Goal: Find specific page/section: Find specific page/section

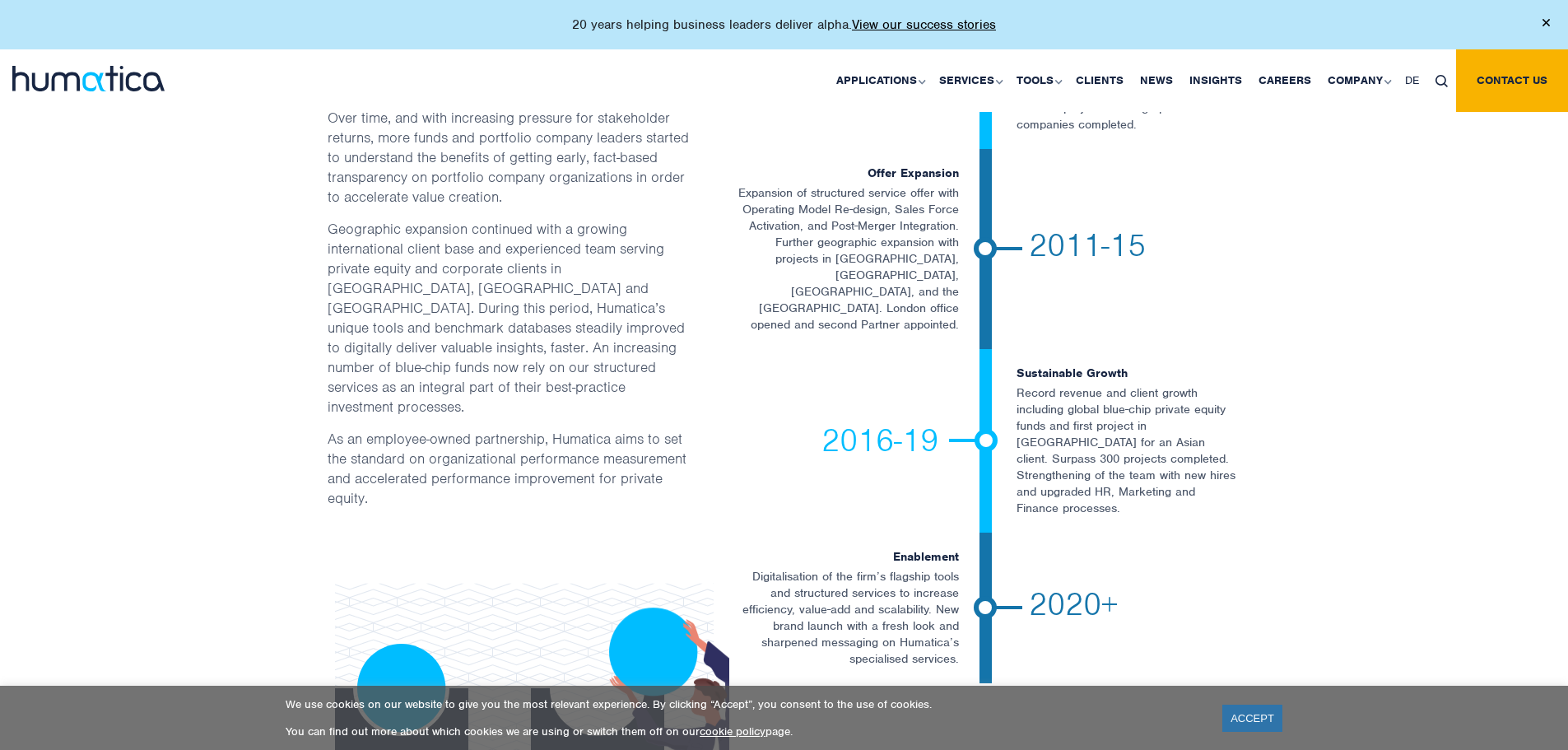
scroll to position [3021, 0]
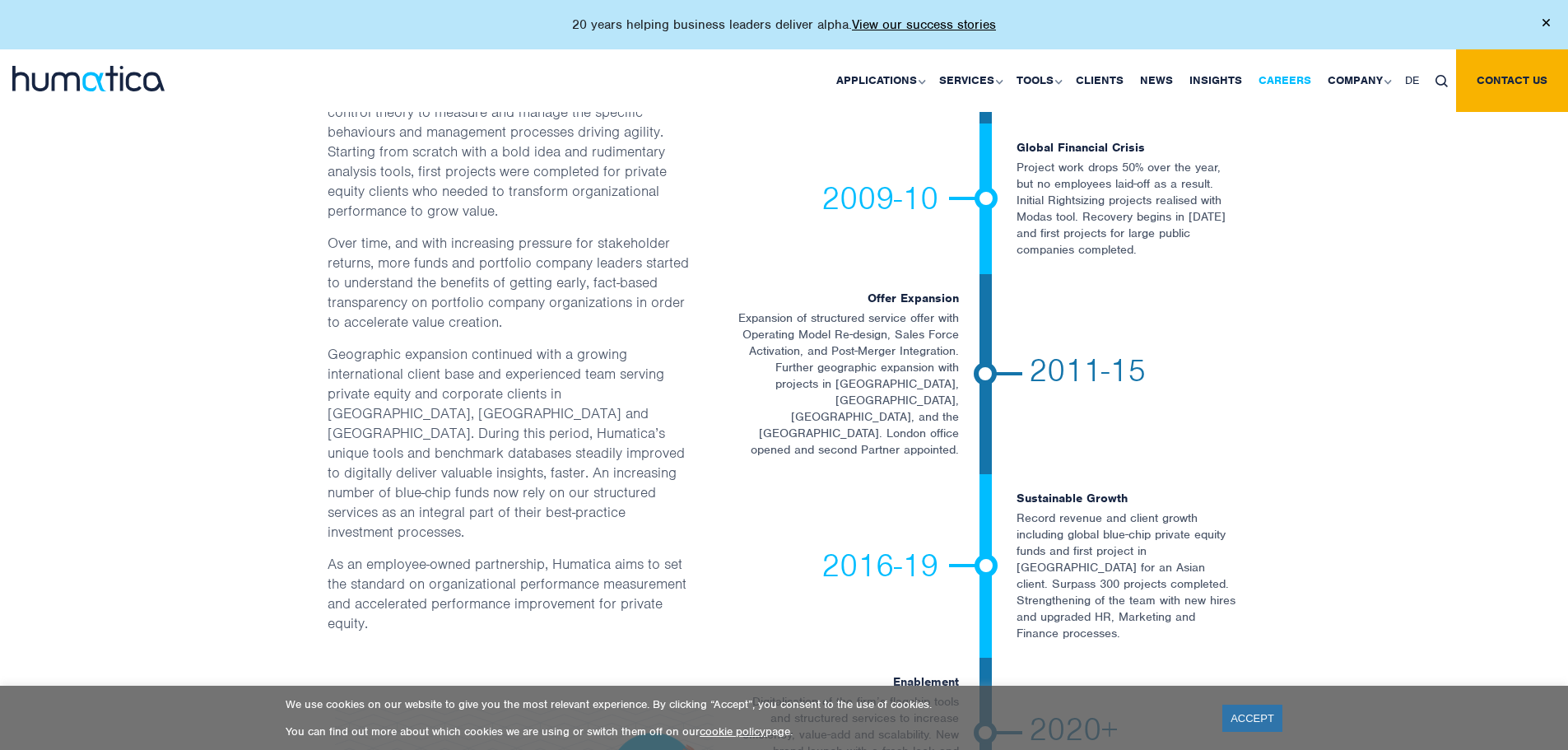
click at [1270, 75] on link "Careers" at bounding box center [1285, 80] width 69 height 62
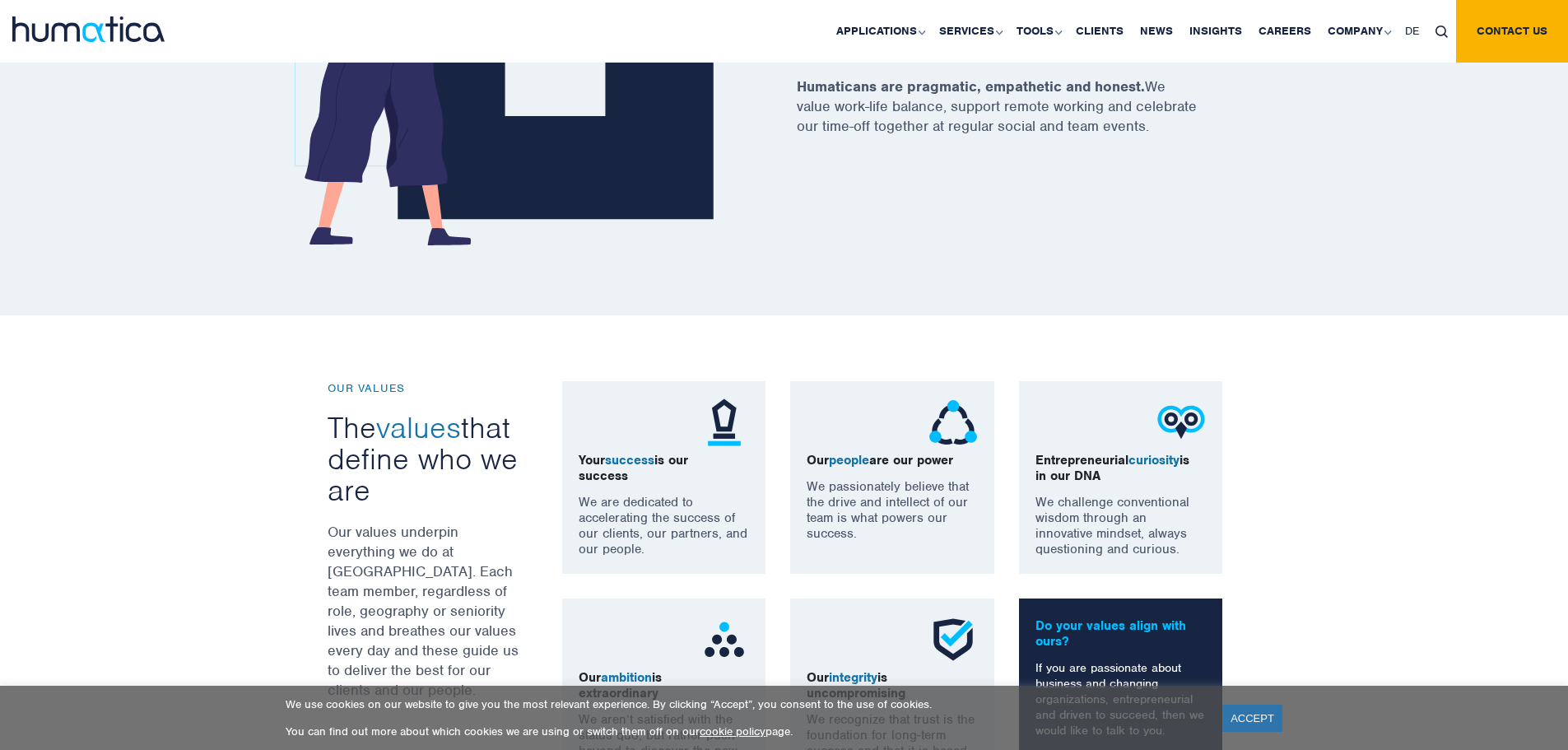
scroll to position [1236, 0]
